Goal: Information Seeking & Learning: Check status

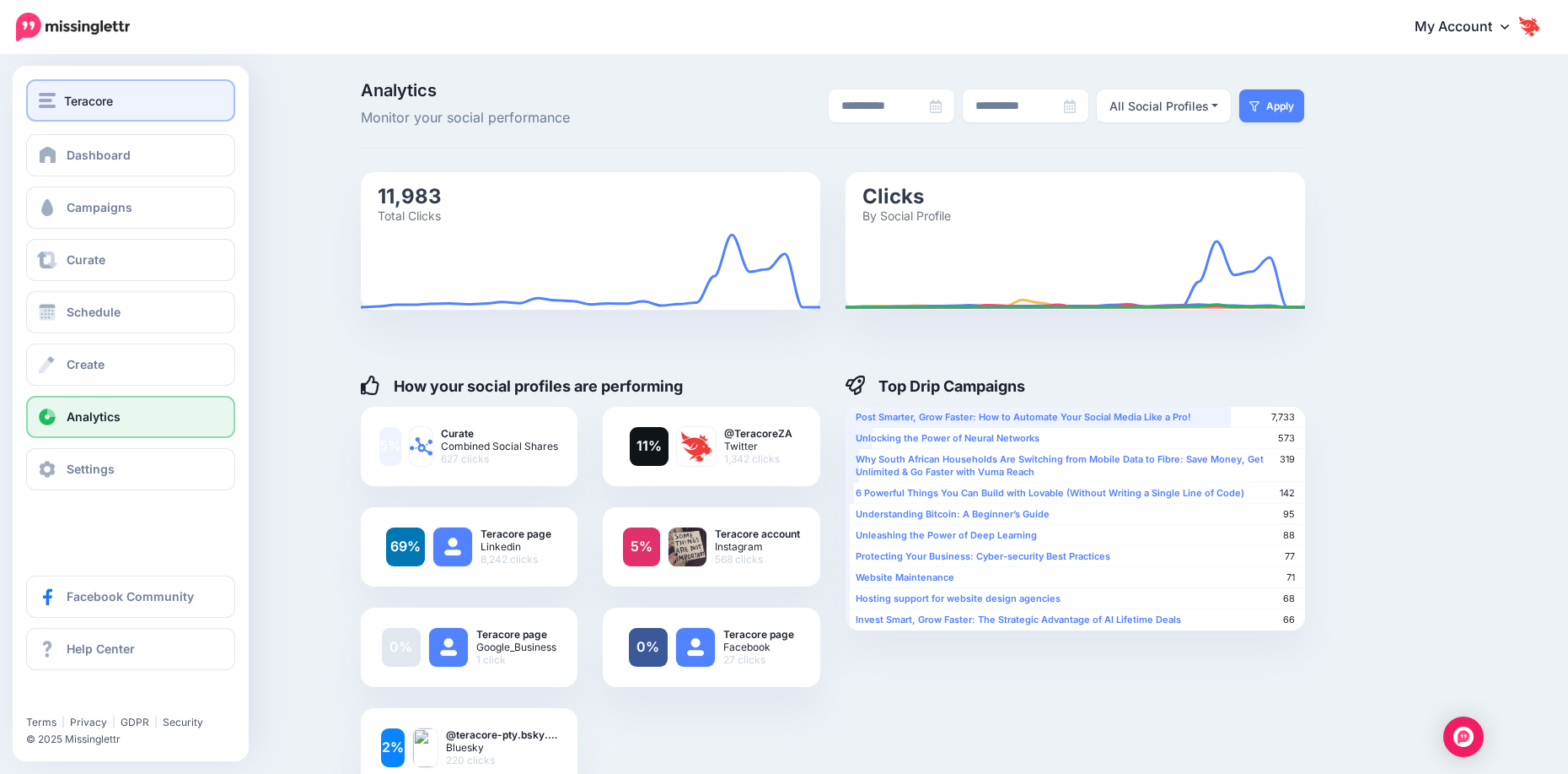
click at [62, 105] on div "Teracore" at bounding box center [130, 101] width 184 height 19
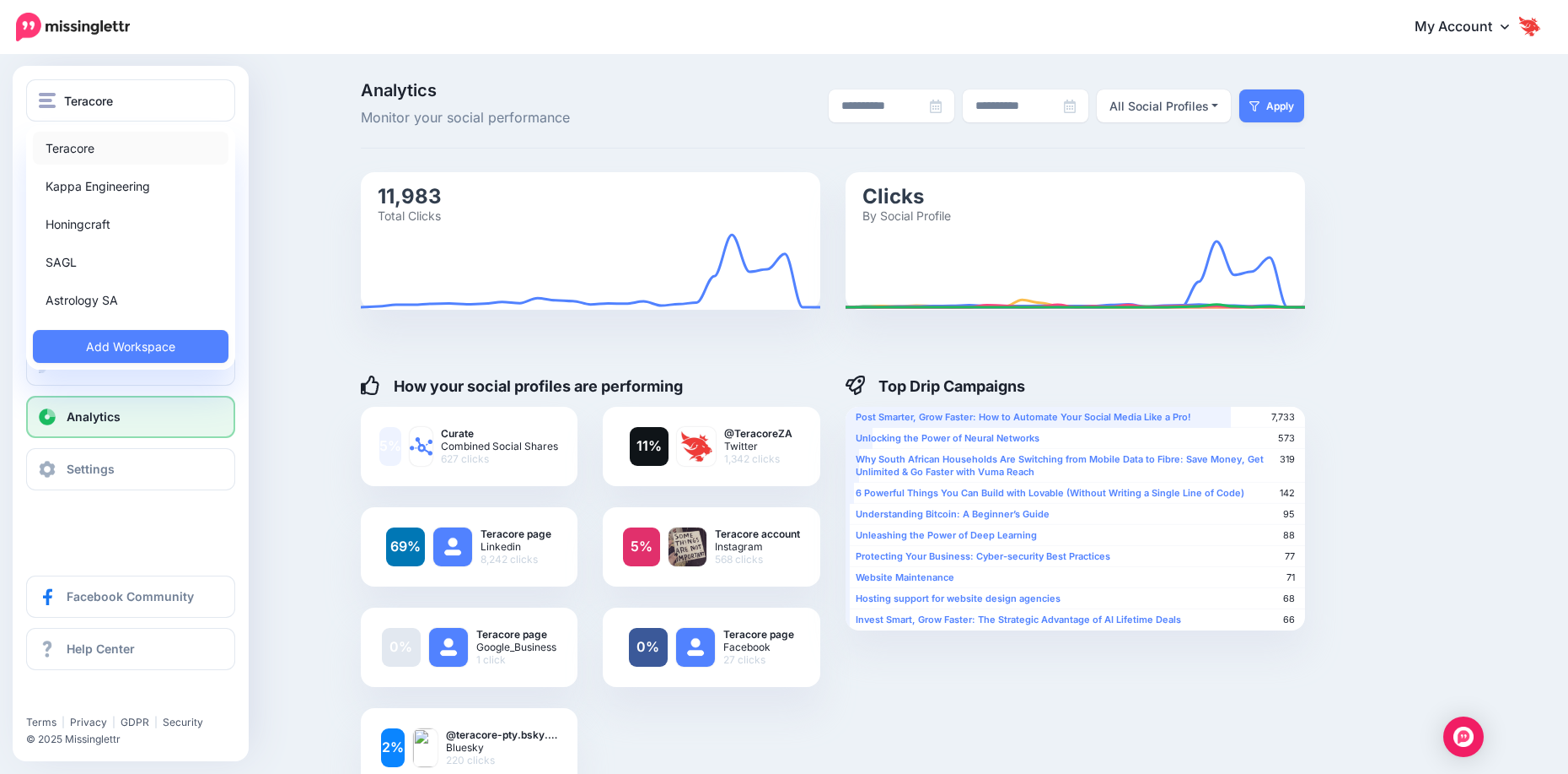
click at [103, 158] on link "Teracore" at bounding box center [131, 148] width 196 height 33
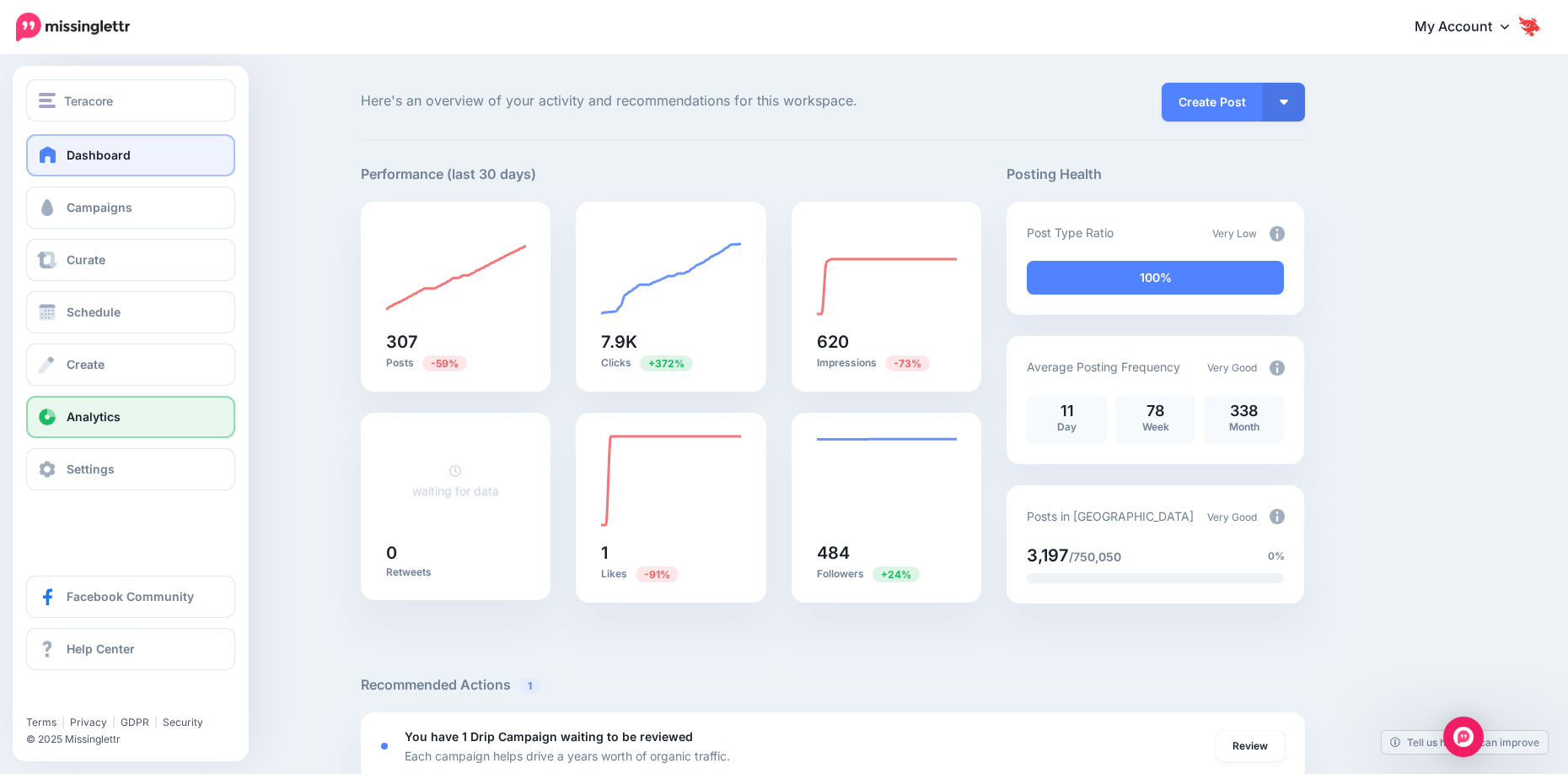
click at [55, 417] on span at bounding box center [47, 417] width 22 height 17
